Goal: Information Seeking & Learning: Learn about a topic

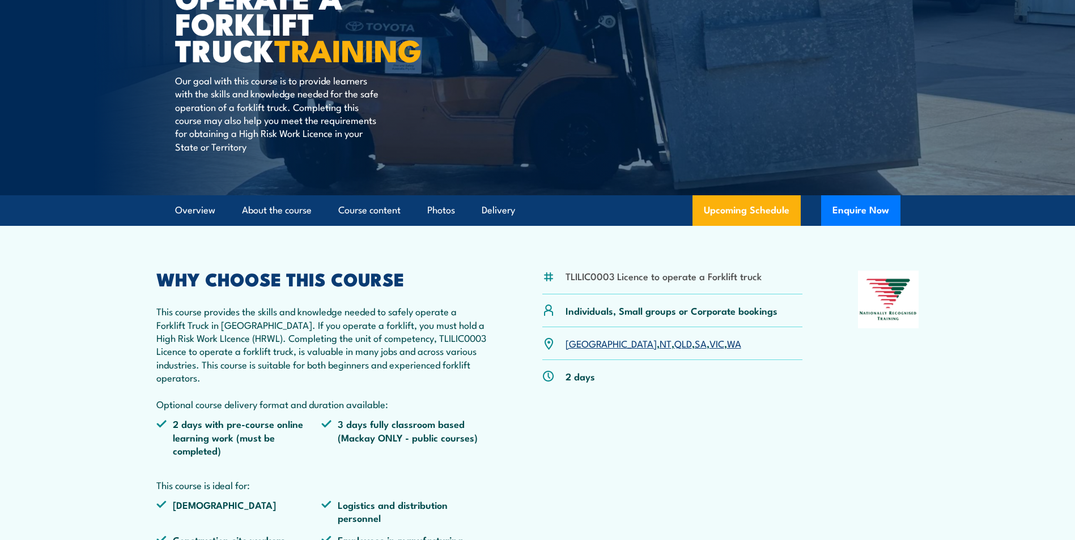
scroll to position [170, 0]
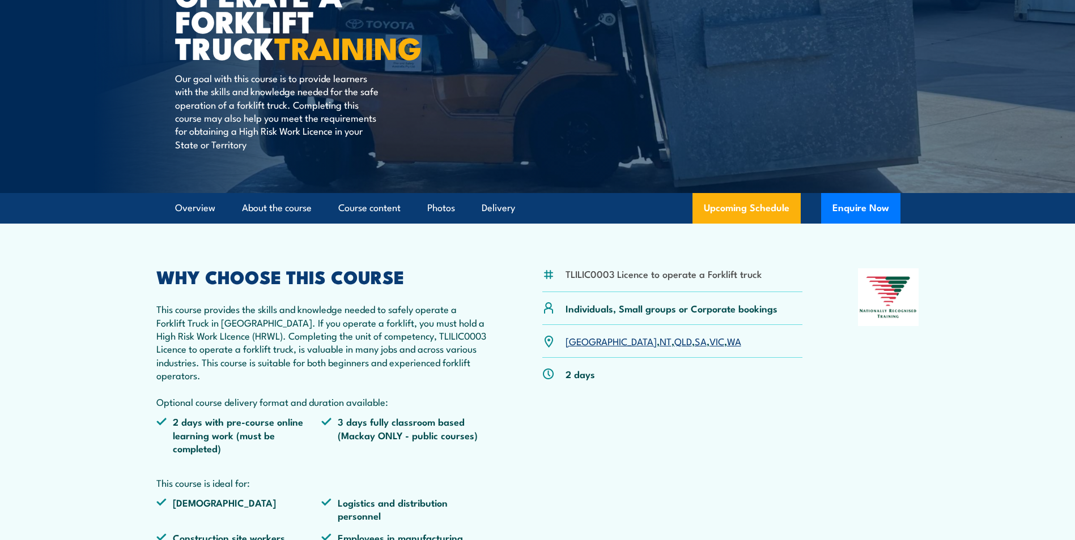
click at [709, 339] on link "VIC" at bounding box center [716, 341] width 15 height 14
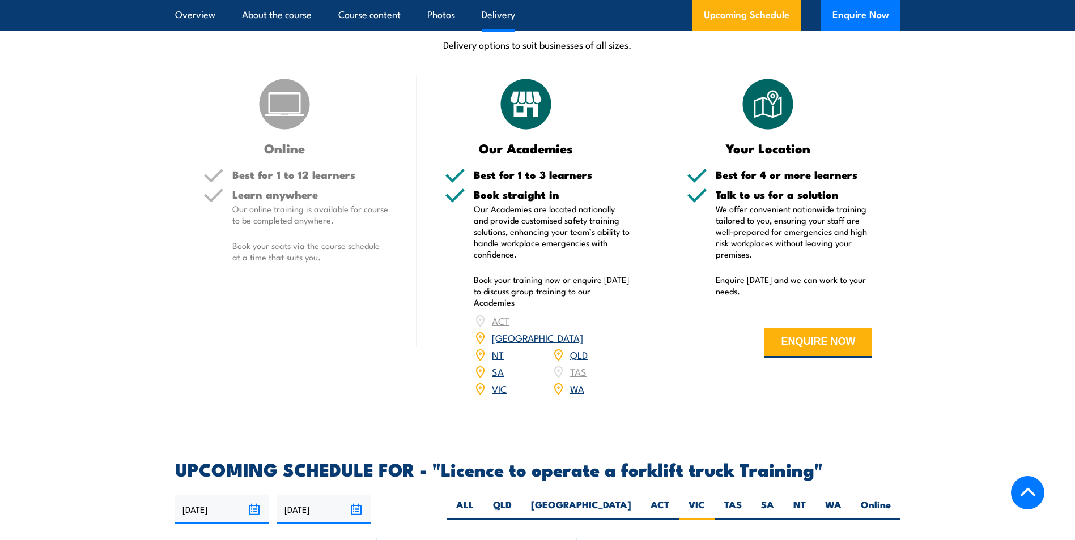
scroll to position [1669, 0]
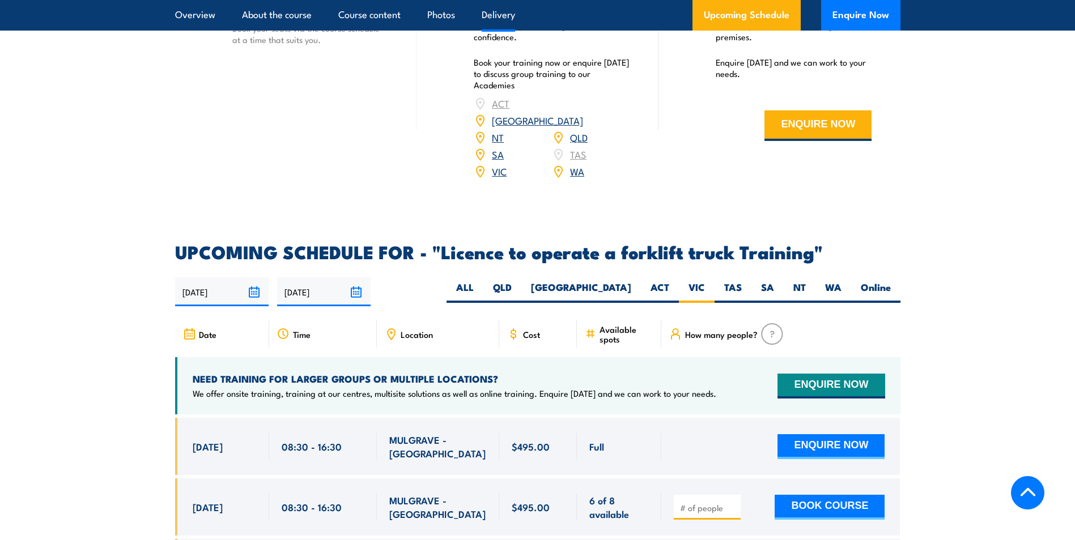
click at [532, 330] on span "Cost" at bounding box center [531, 335] width 17 height 10
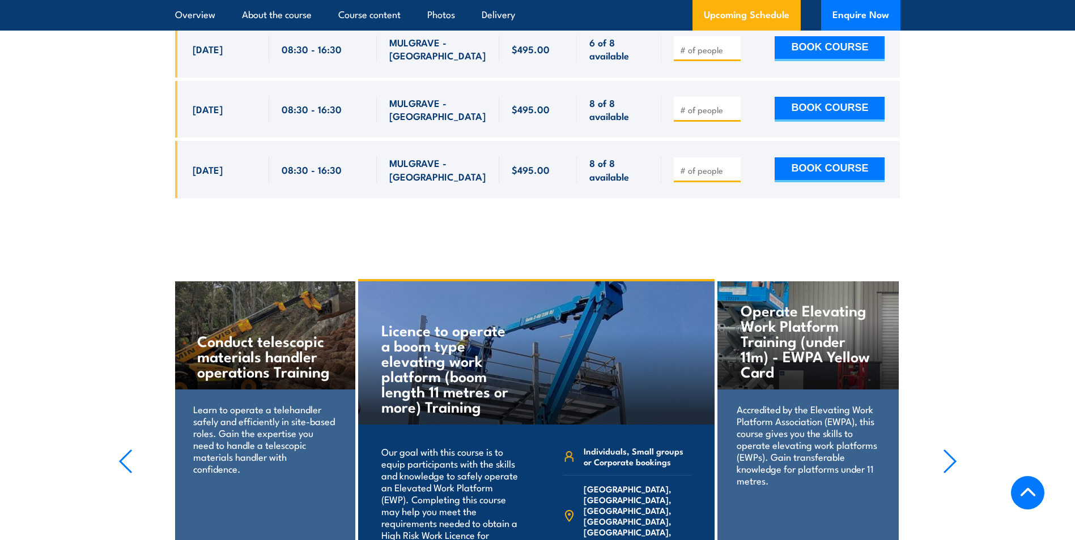
scroll to position [2406, 0]
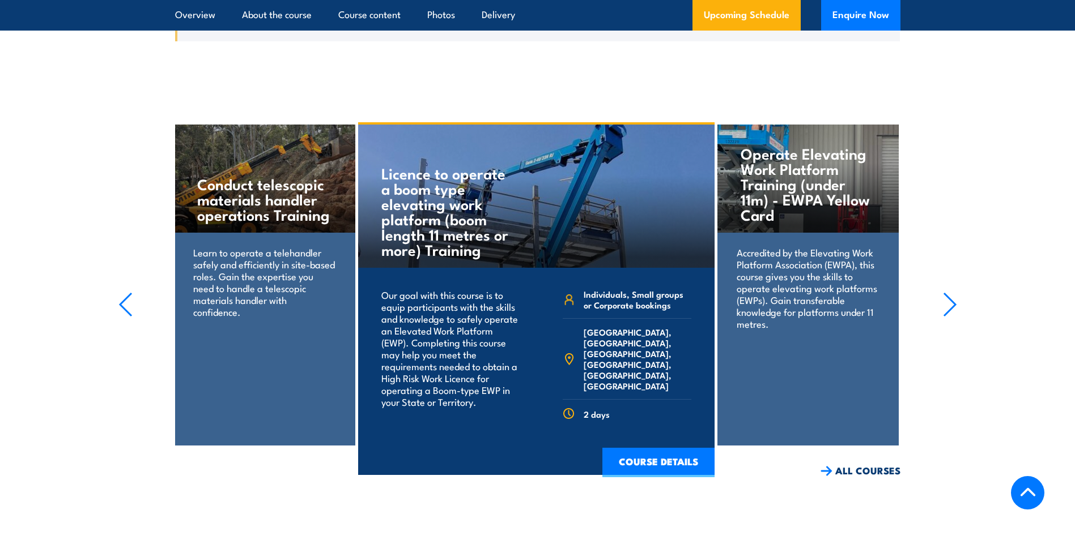
click at [956, 292] on icon "button" at bounding box center [950, 304] width 14 height 25
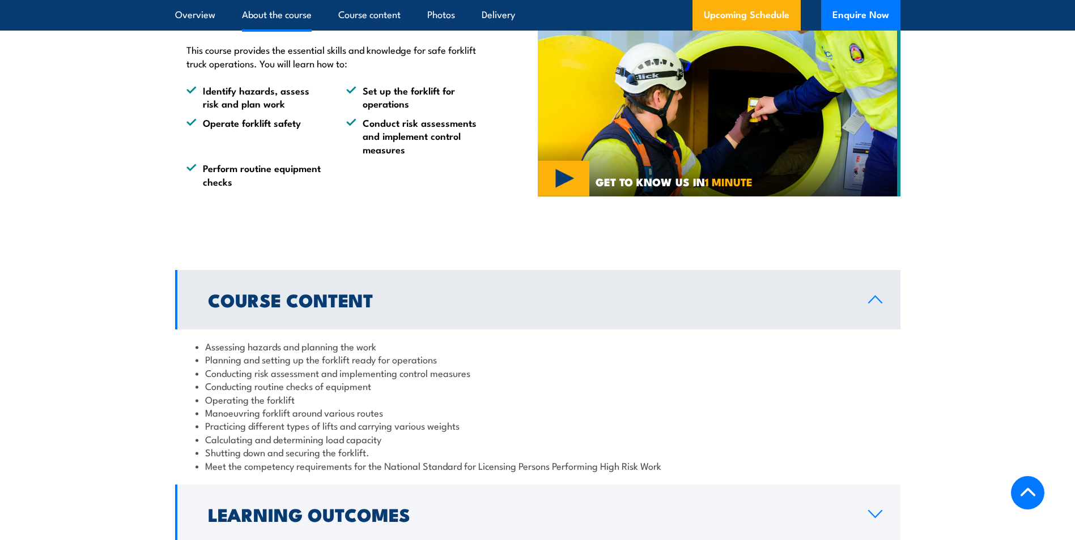
scroll to position [650, 0]
